Goal: Information Seeking & Learning: Find specific fact

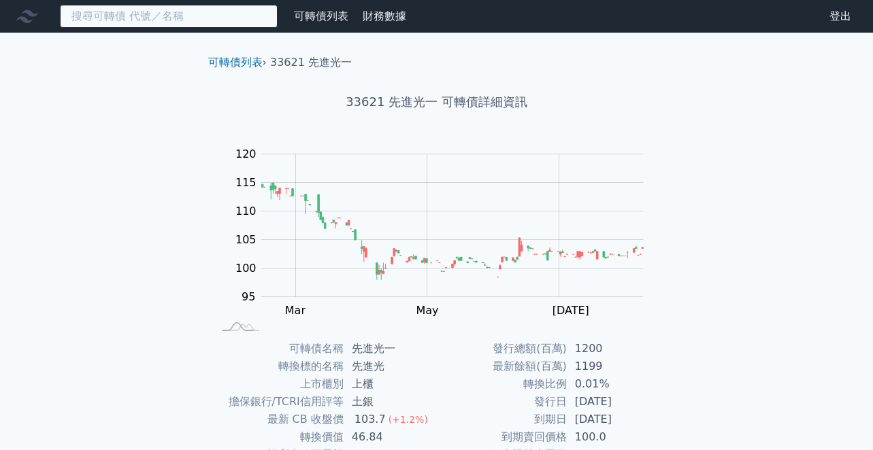
drag, startPoint x: 155, startPoint y: 18, endPoint x: 150, endPoint y: 23, distance: 7.2
click at [154, 18] on input at bounding box center [169, 16] width 218 height 23
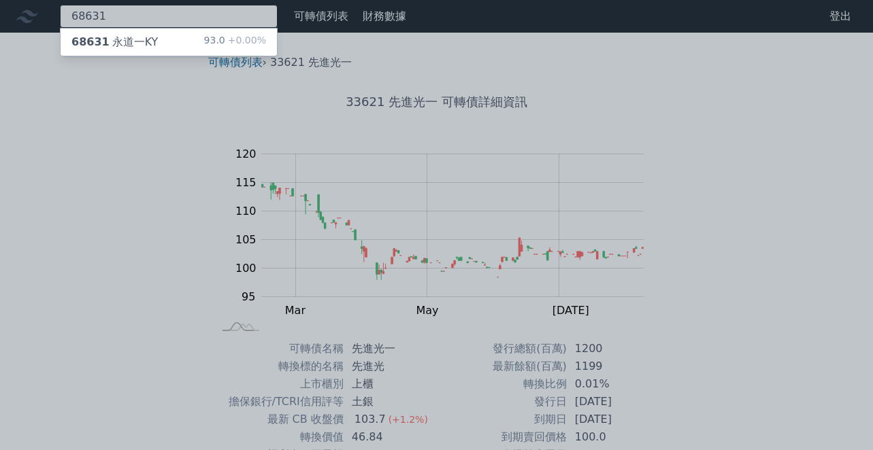
type input "68631"
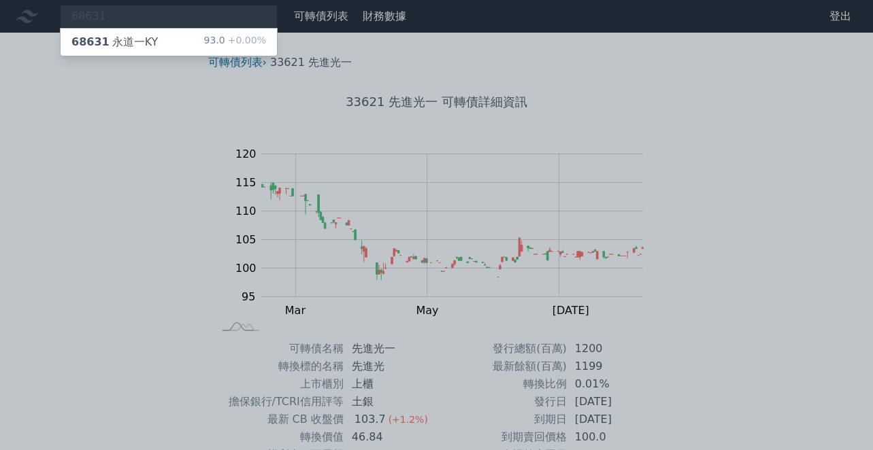
click at [158, 37] on div "68631 永道一KY 93.0 +0.00%" at bounding box center [169, 42] width 216 height 27
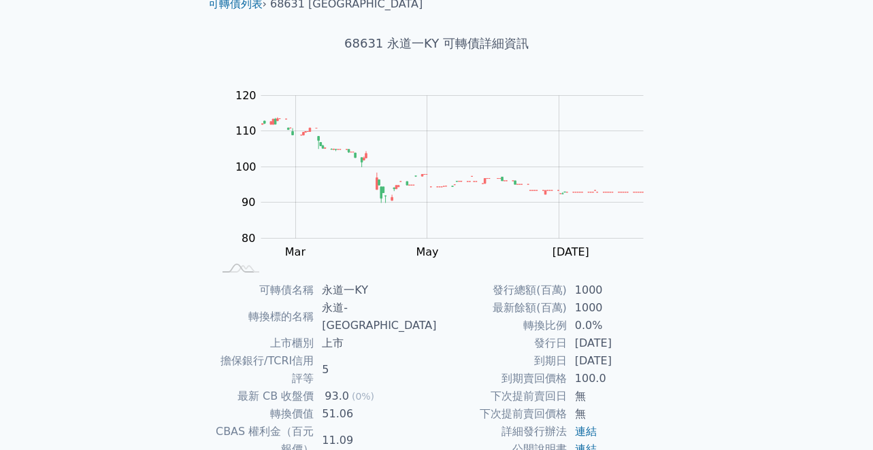
scroll to position [180, 0]
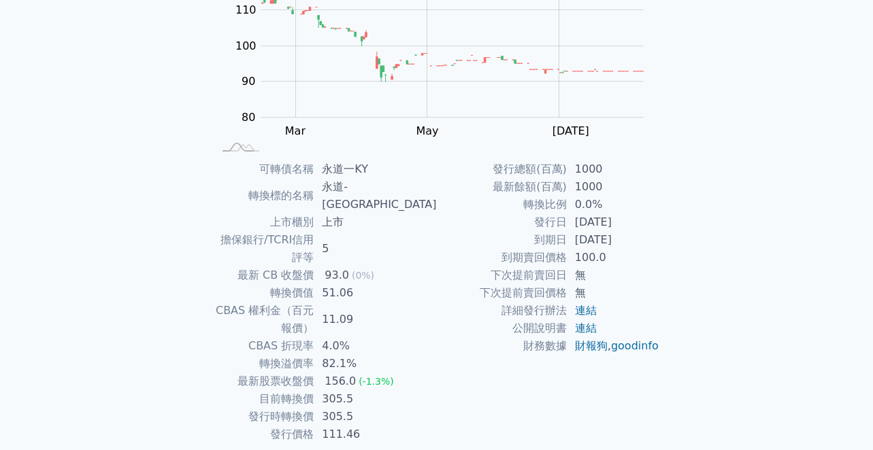
click at [217, 134] on div "Zoom Out 100 75 80 85 90 130 100 120 110 70 60 L [PERSON_NAME][DATE] Mar May [D…" at bounding box center [436, 60] width 479 height 190
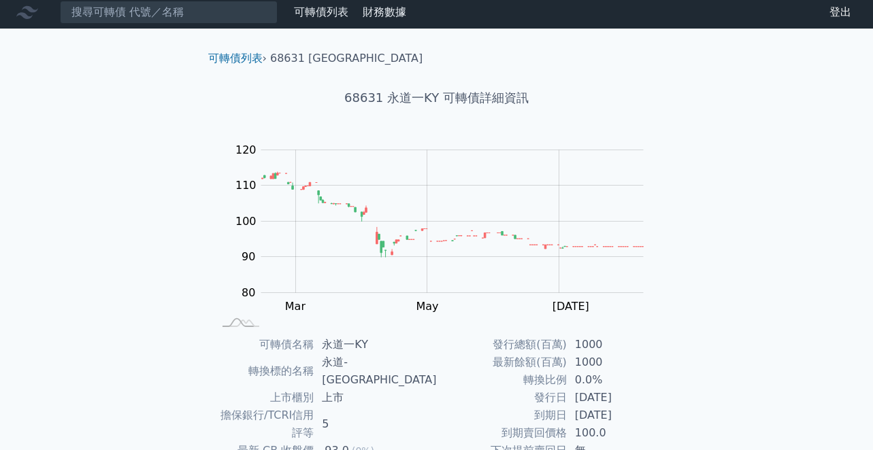
scroll to position [0, 0]
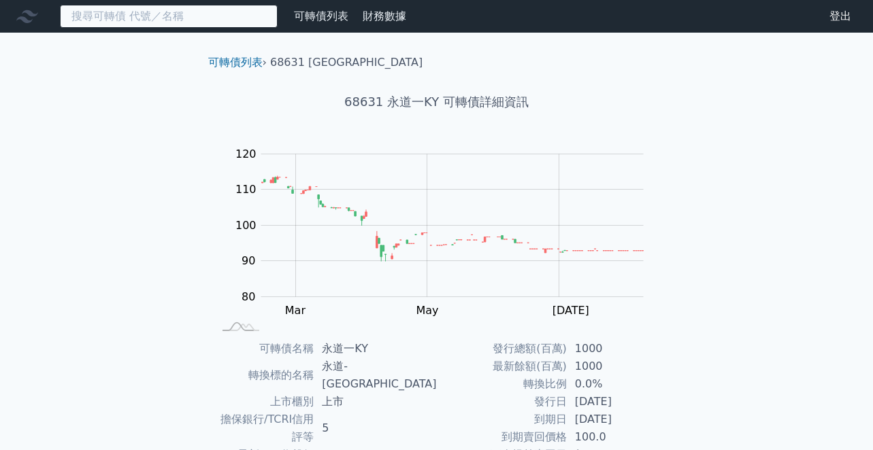
click at [132, 14] on input at bounding box center [169, 16] width 218 height 23
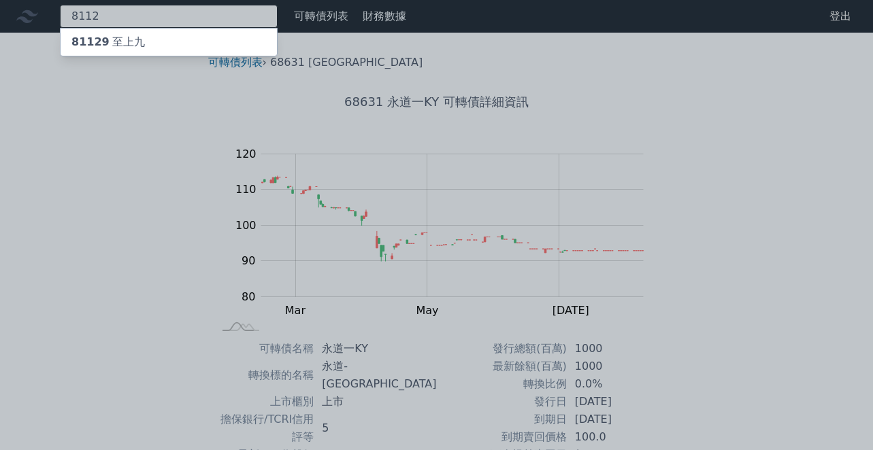
type input "8112"
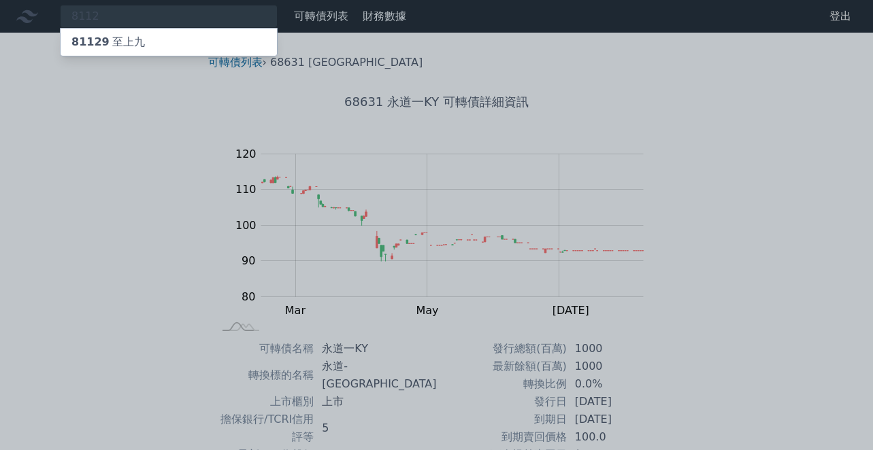
click at [137, 49] on div "81129 至上九" at bounding box center [107, 42] width 73 height 16
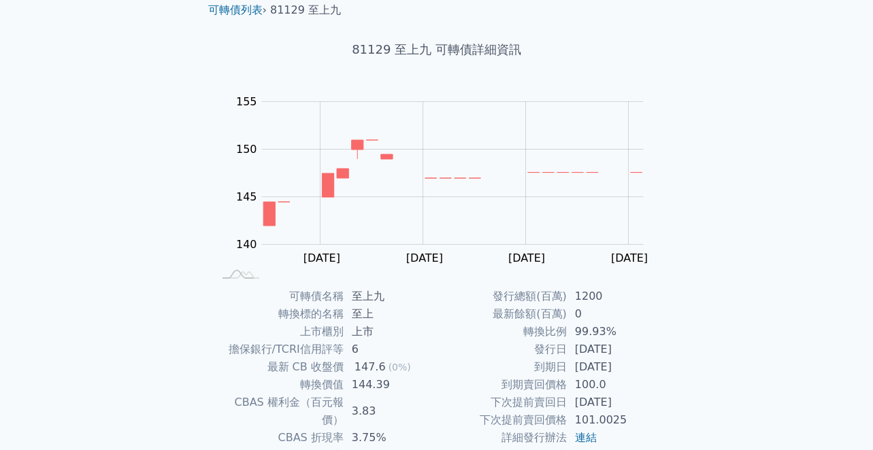
scroll to position [180, 0]
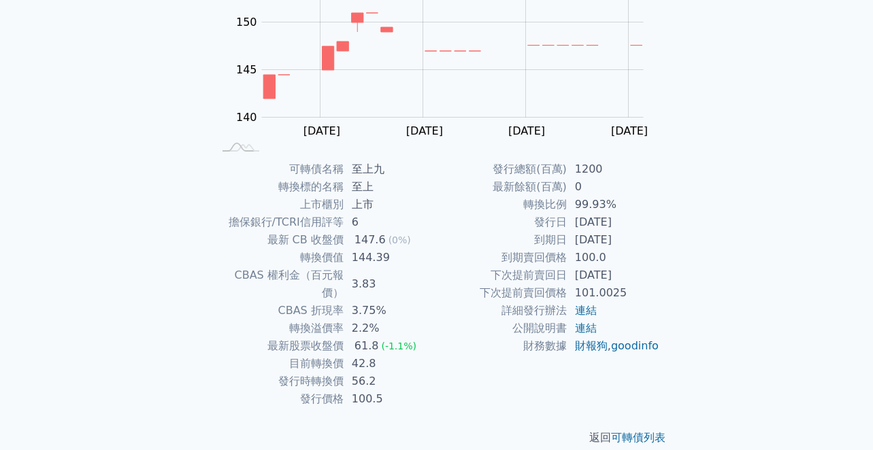
click at [156, 278] on div "可轉債列表 財務數據 可轉債列表 財務數據 登出 登出 可轉債列表 › 81129 至上九 81129 至上九 可轉債詳細資訊 Zoom Out 144 13…" at bounding box center [436, 144] width 873 height 648
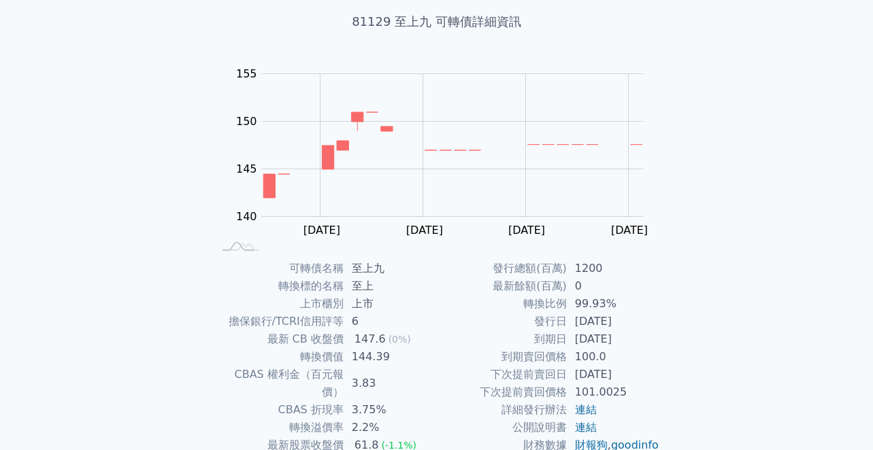
scroll to position [0, 0]
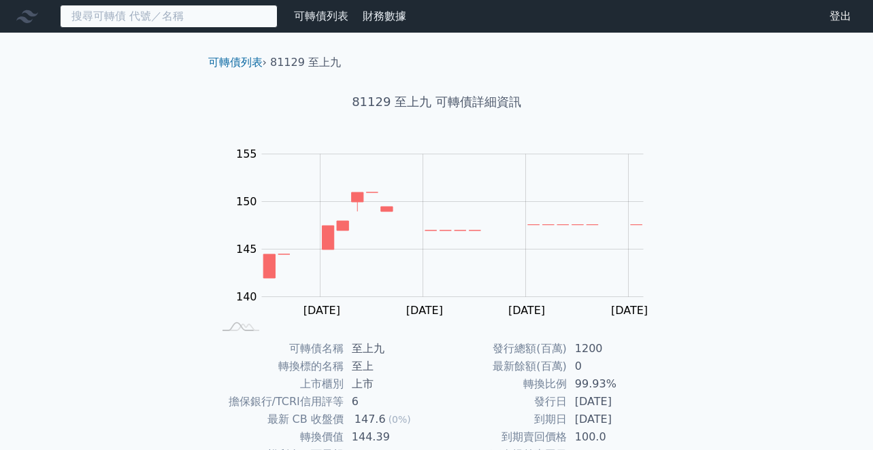
click at [133, 18] on input at bounding box center [169, 16] width 218 height 23
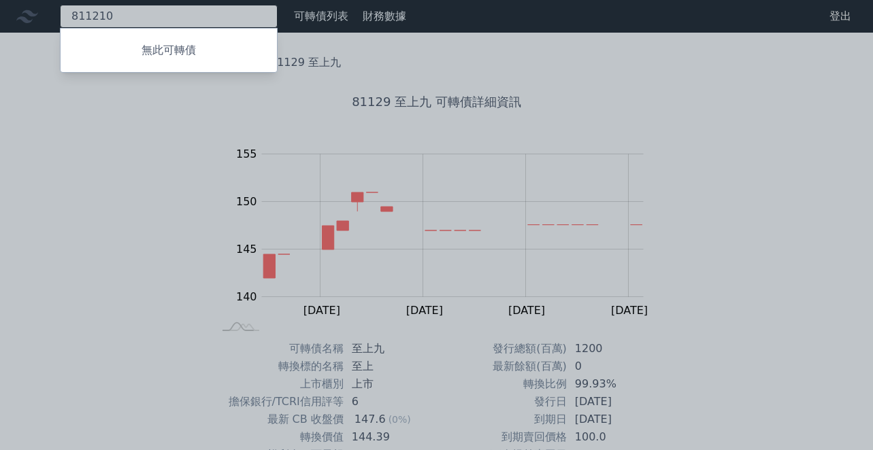
type input "811210"
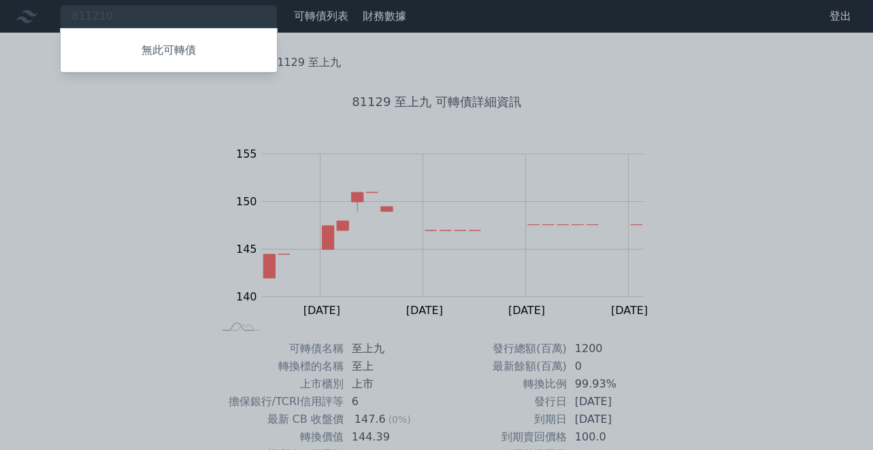
click at [98, 5] on div at bounding box center [436, 225] width 873 height 450
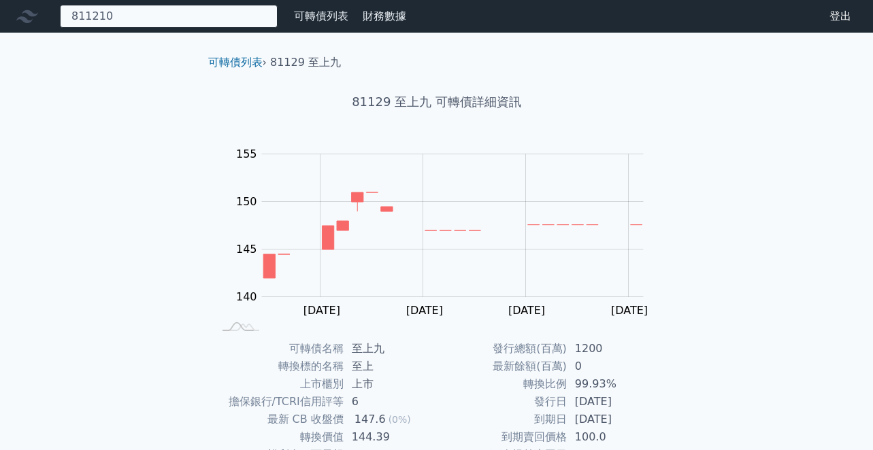
click at [127, 21] on div "811210 無此可轉債" at bounding box center [169, 16] width 218 height 23
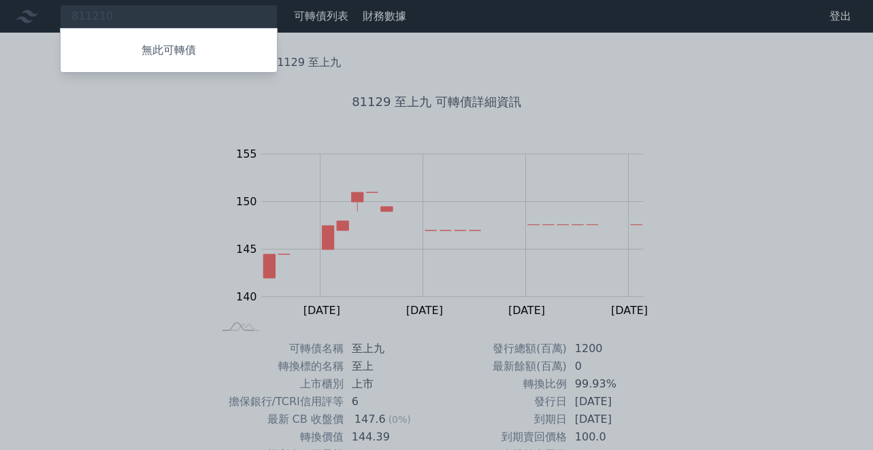
click at [127, 21] on div at bounding box center [436, 225] width 873 height 450
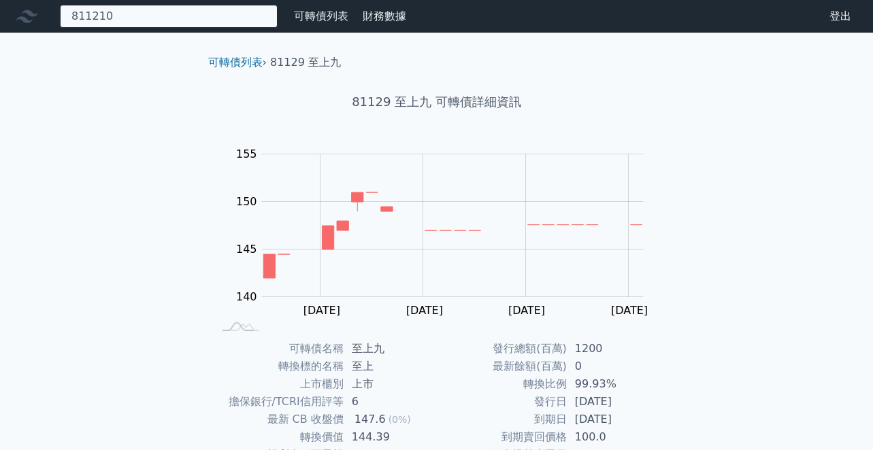
click at [127, 21] on div "811210 無此可轉債" at bounding box center [169, 16] width 218 height 23
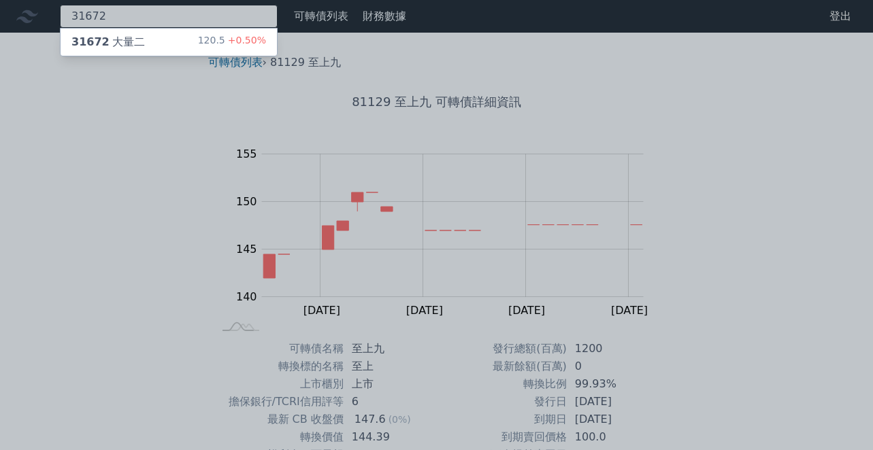
type input "31672"
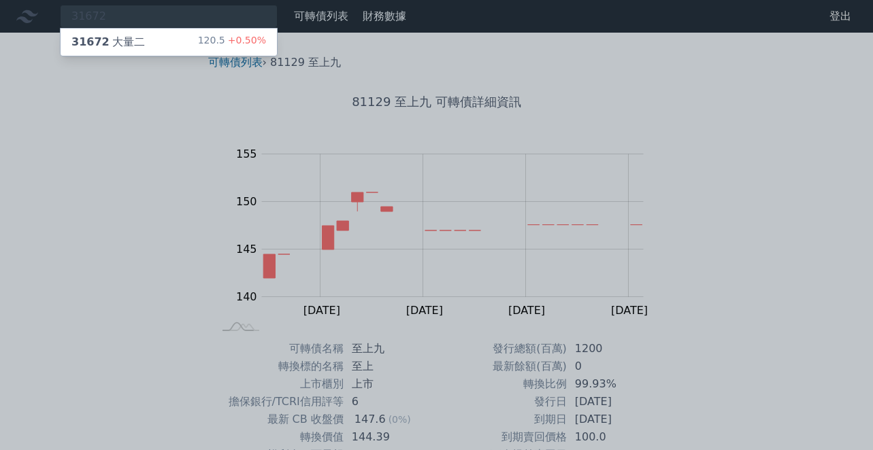
click at [131, 41] on div "31672 大量二" at bounding box center [107, 42] width 73 height 16
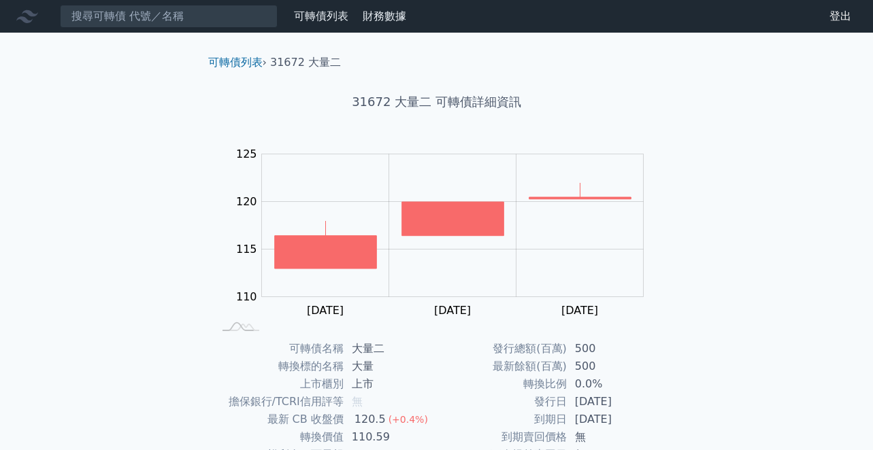
click at [28, 11] on icon at bounding box center [27, 16] width 22 height 13
click at [26, 16] on icon at bounding box center [27, 16] width 22 height 22
click at [129, 349] on div "可轉債列表 財務數據 可轉債列表 財務數據 登出 登出 可轉債列表 › 31672 大量二 31672 大量二 可轉債詳細資訊 Zoom Out 114 10…" at bounding box center [436, 324] width 873 height 648
